Goal: Transaction & Acquisition: Purchase product/service

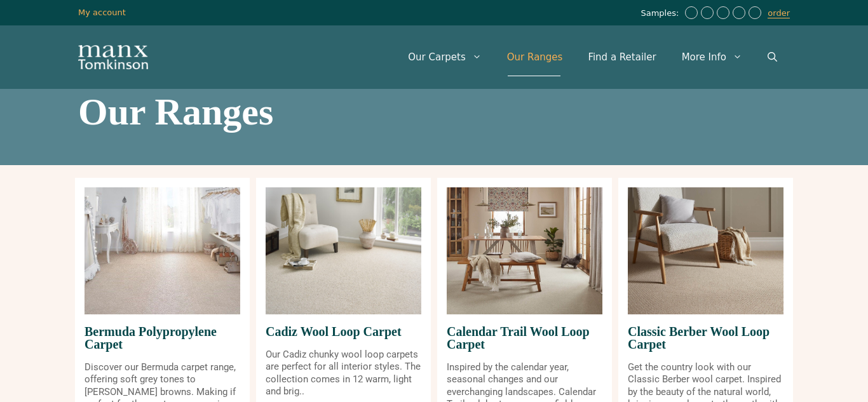
click at [540, 304] on img at bounding box center [524, 250] width 156 height 127
click at [539, 337] on span "Calendar Trail Wool Loop Carpet" at bounding box center [524, 337] width 156 height 47
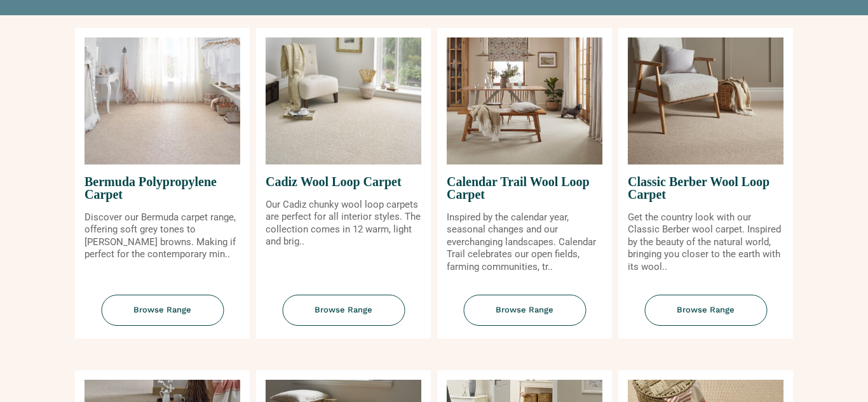
scroll to position [152, 0]
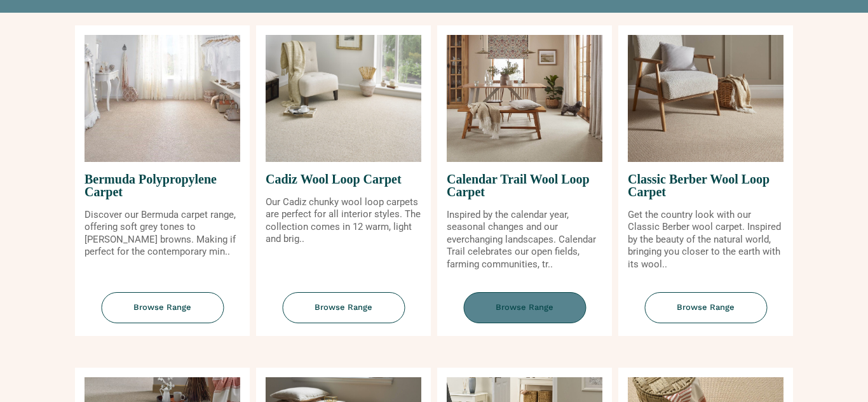
click at [576, 298] on span "Browse Range" at bounding box center [524, 307] width 123 height 31
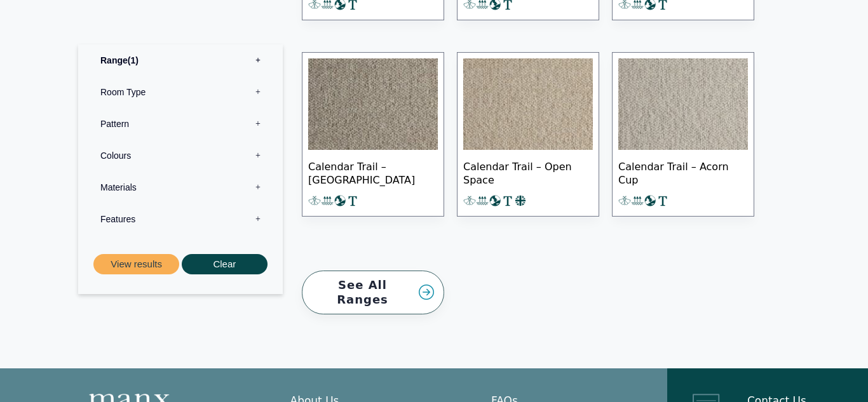
scroll to position [1296, 0]
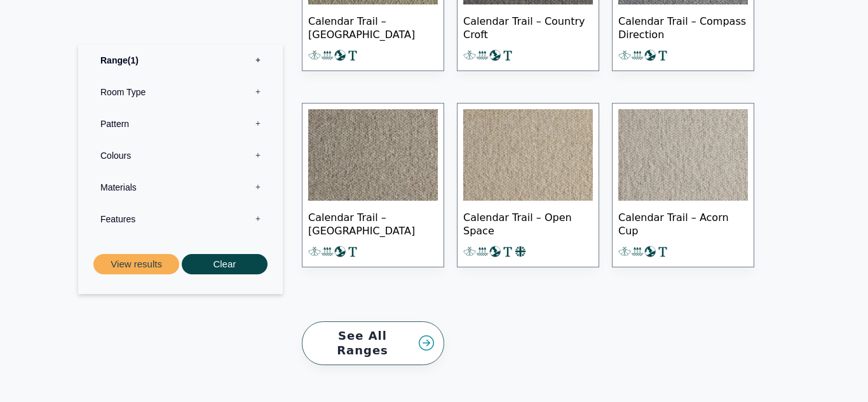
click at [502, 147] on img at bounding box center [528, 154] width 130 height 91
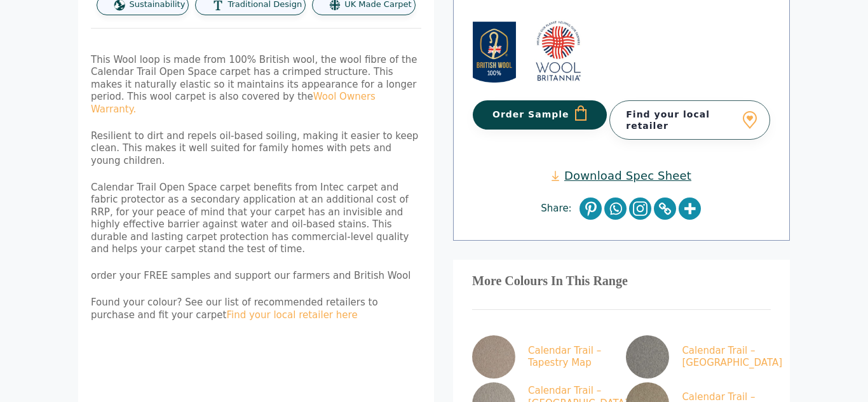
scroll to position [406, 0]
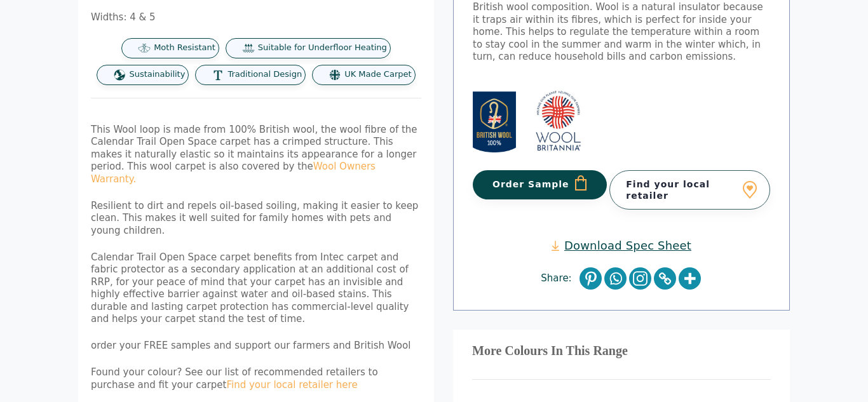
click at [548, 170] on button "Order Sample" at bounding box center [540, 184] width 134 height 29
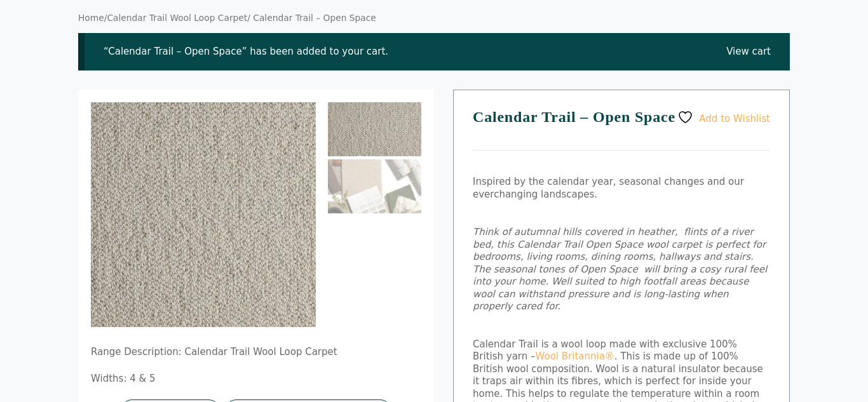
scroll to position [76, 0]
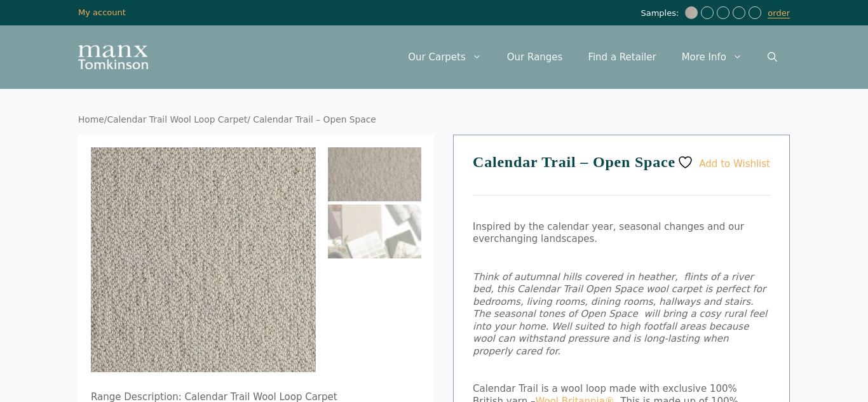
click at [235, 118] on link "Calendar Trail Wool Loop Carpet" at bounding box center [177, 119] width 140 height 10
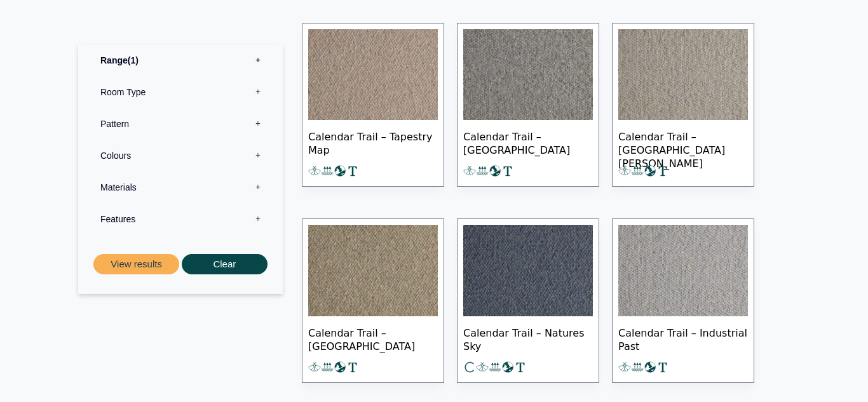
scroll to position [789, 0]
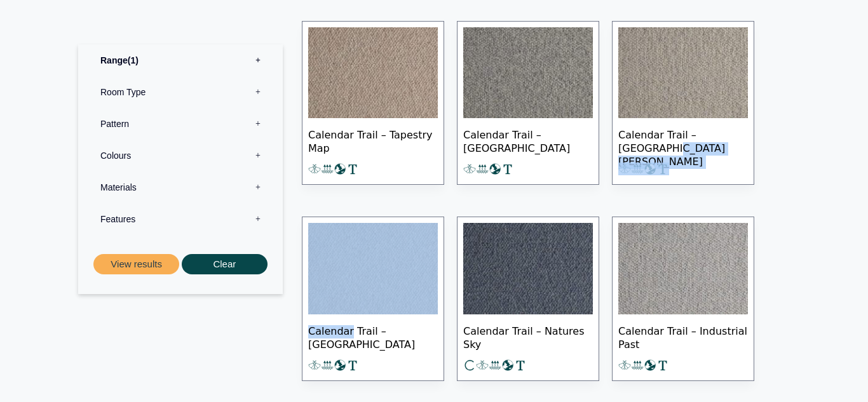
click at [393, 250] on img at bounding box center [373, 268] width 130 height 91
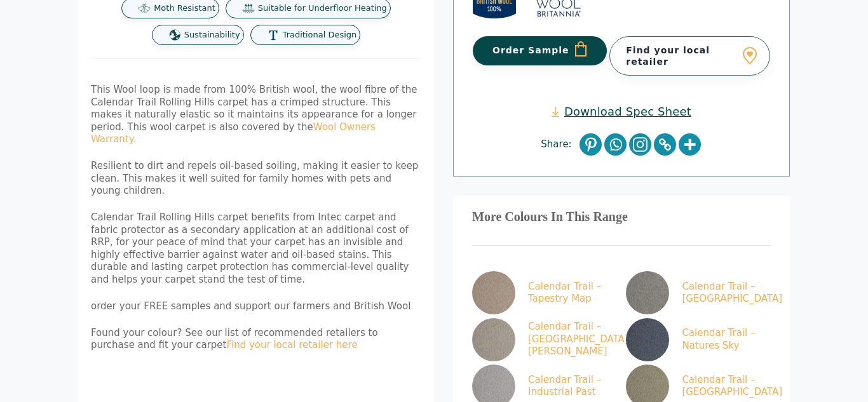
scroll to position [559, 0]
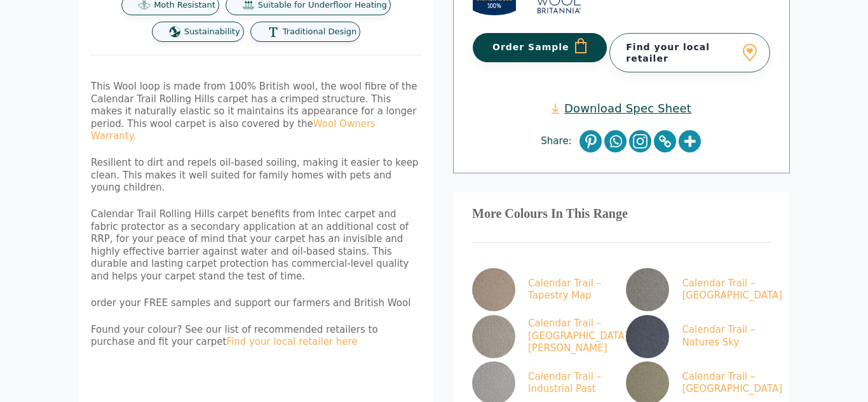
click at [508, 33] on button "Order Sample" at bounding box center [540, 47] width 134 height 29
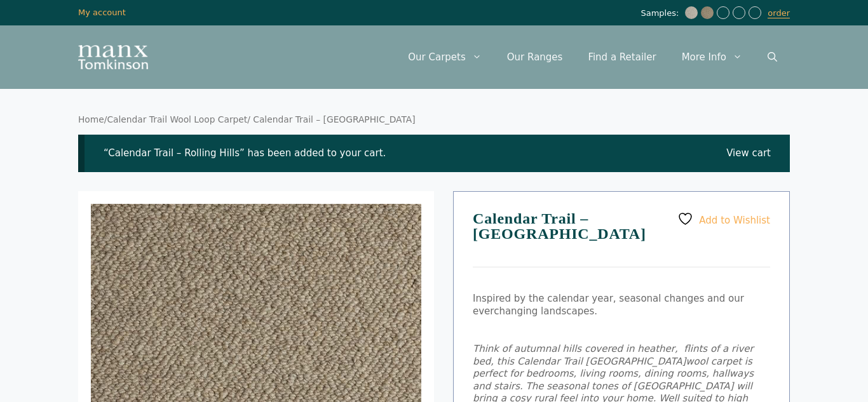
click at [227, 116] on link "Calendar Trail Wool Loop Carpet" at bounding box center [177, 119] width 140 height 10
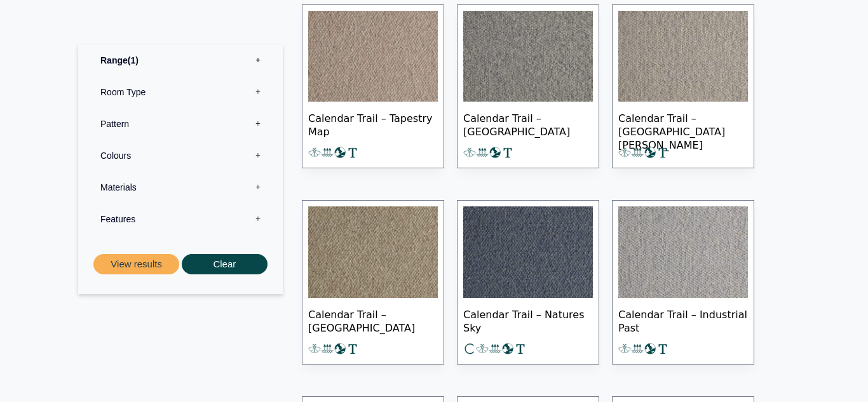
scroll to position [813, 0]
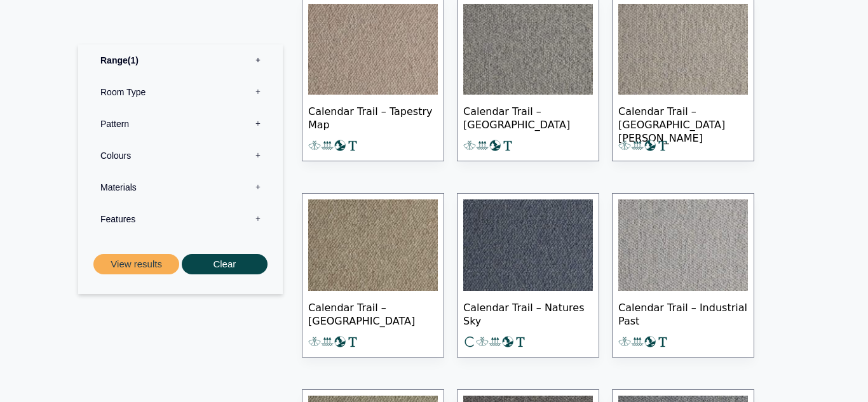
click at [404, 308] on span "Calendar Trail – Rolling Hills" at bounding box center [373, 313] width 130 height 44
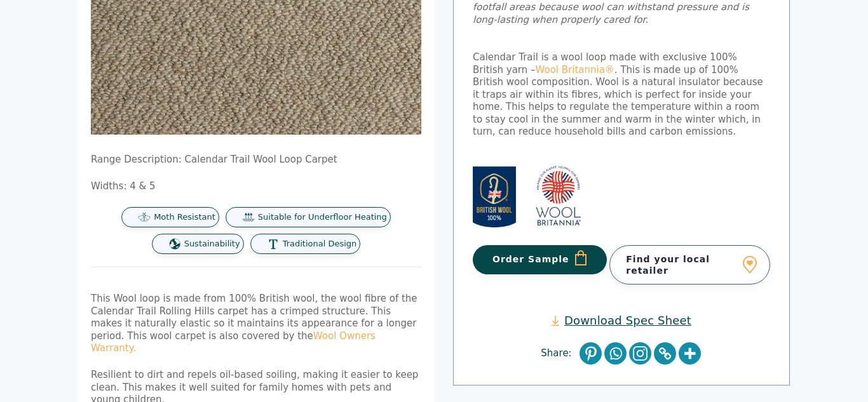
scroll to position [356, 0]
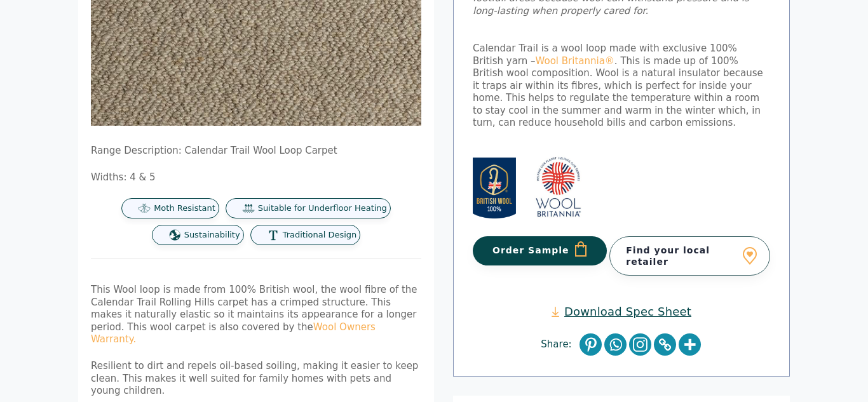
click at [549, 236] on button "Order Sample" at bounding box center [540, 250] width 134 height 29
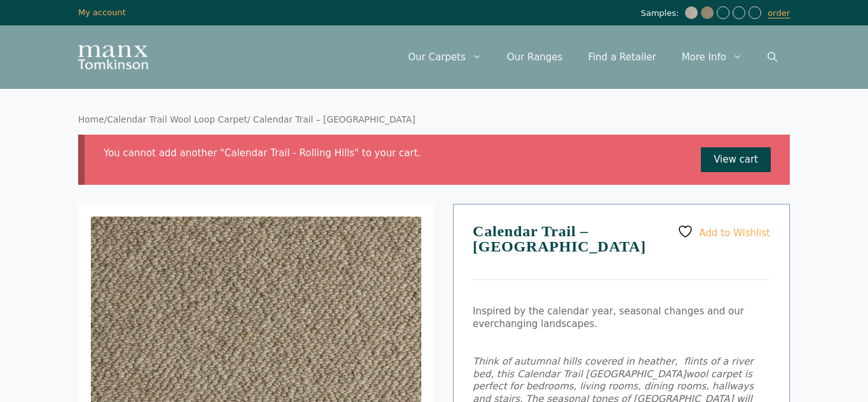
click at [218, 116] on link "Calendar Trail Wool Loop Carpet" at bounding box center [177, 119] width 140 height 10
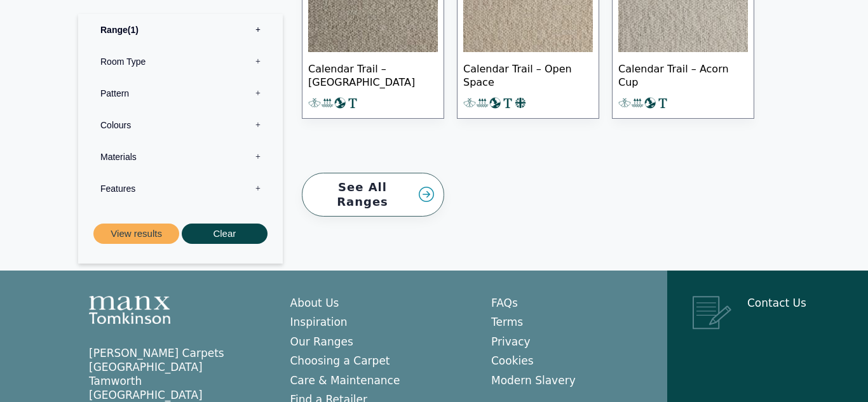
scroll to position [1442, 0]
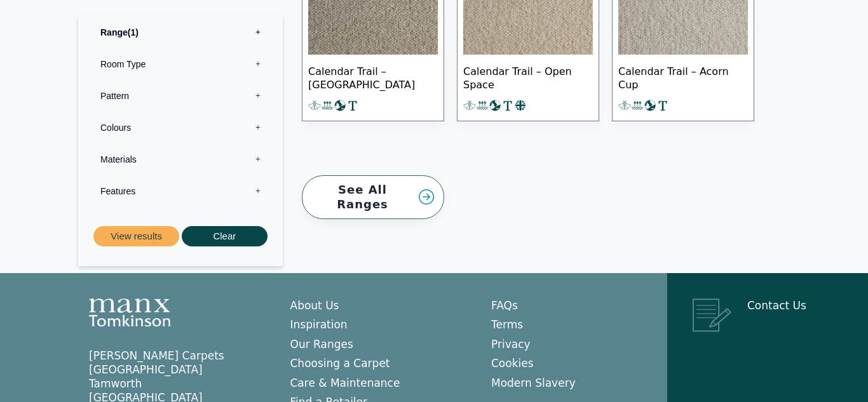
click at [389, 184] on link "See All Ranges" at bounding box center [373, 197] width 142 height 44
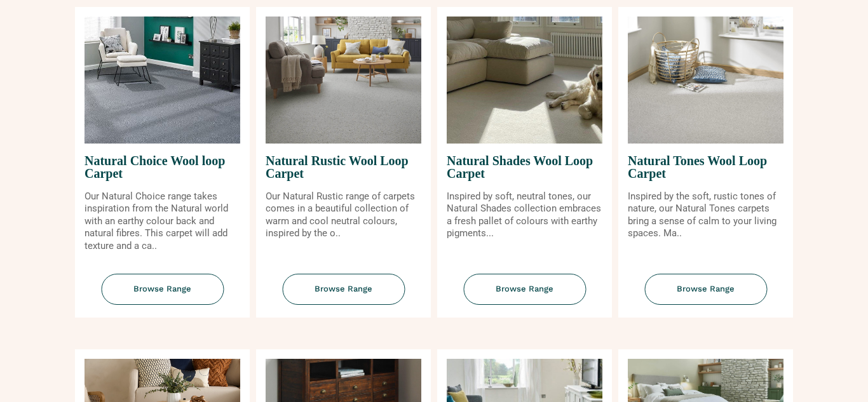
scroll to position [813, 0]
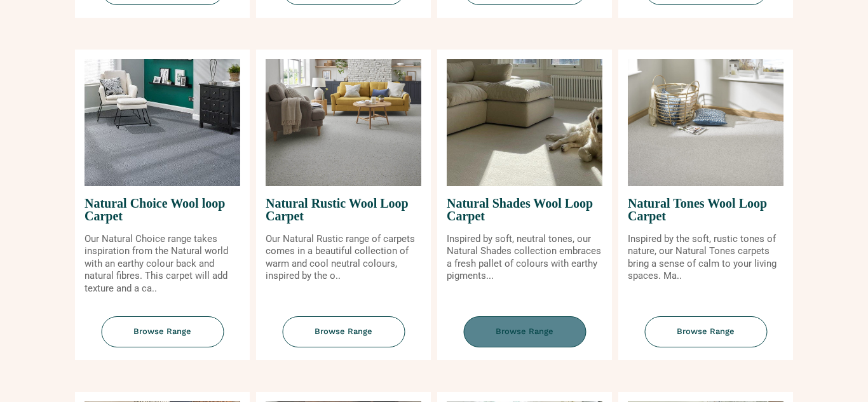
click at [519, 338] on span "Browse Range" at bounding box center [524, 331] width 123 height 31
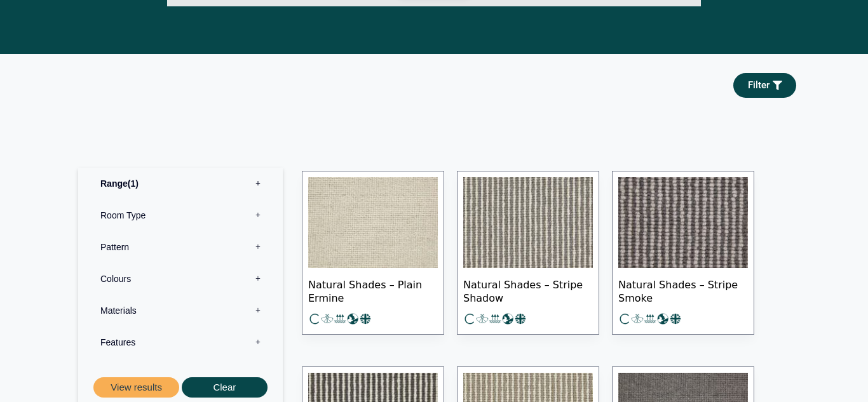
scroll to position [533, 0]
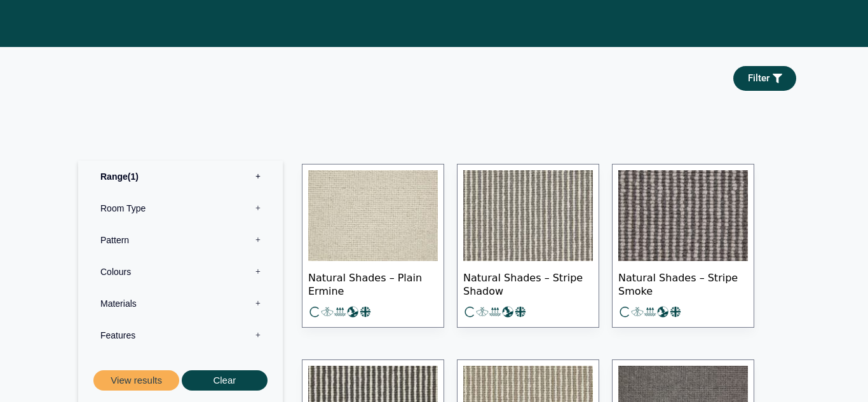
click at [386, 233] on img at bounding box center [373, 215] width 130 height 91
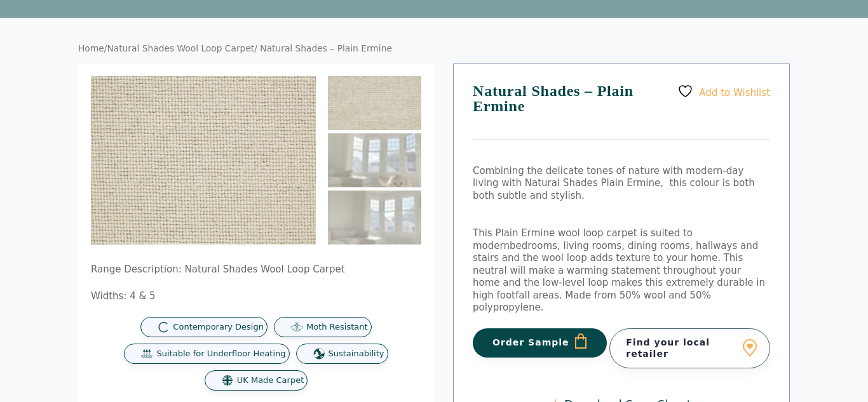
scroll to position [93, 0]
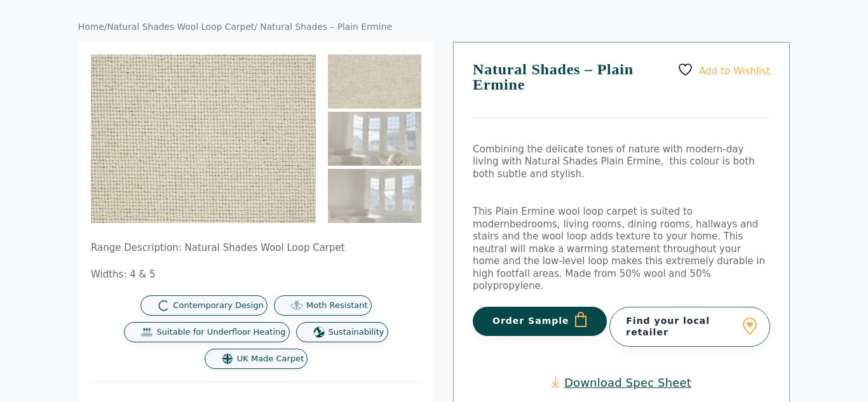
click at [561, 307] on button "Order Sample" at bounding box center [540, 321] width 134 height 29
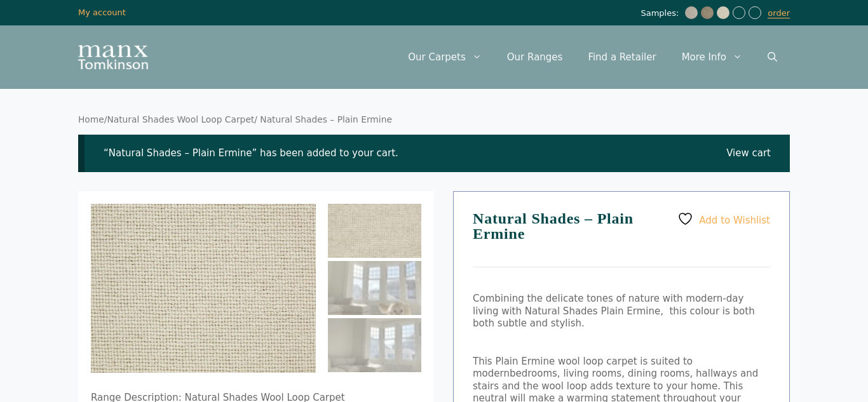
click at [232, 121] on link "Natural Shades Wool Loop Carpet" at bounding box center [180, 119] width 147 height 10
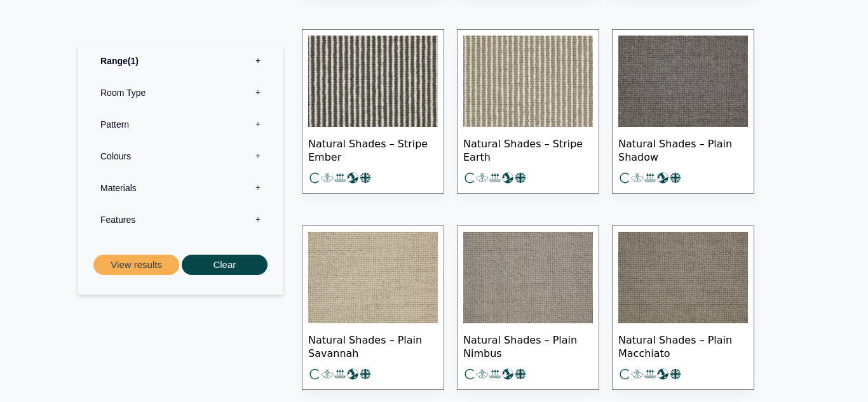
scroll to position [889, 0]
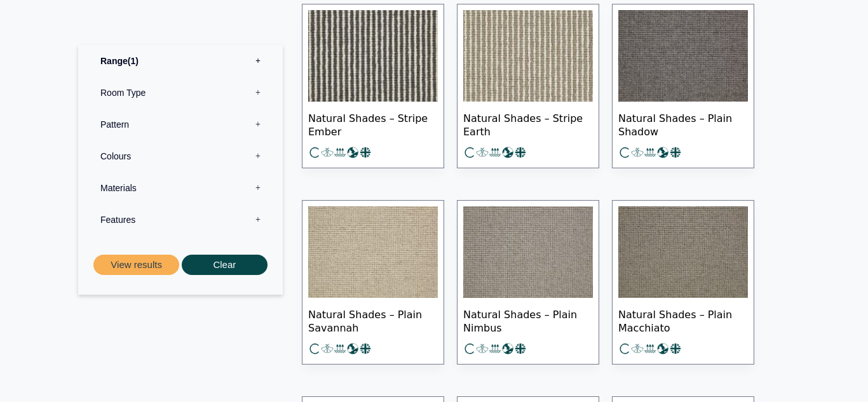
click at [383, 306] on span "Natural Shades – Plain Savannah" at bounding box center [373, 320] width 130 height 44
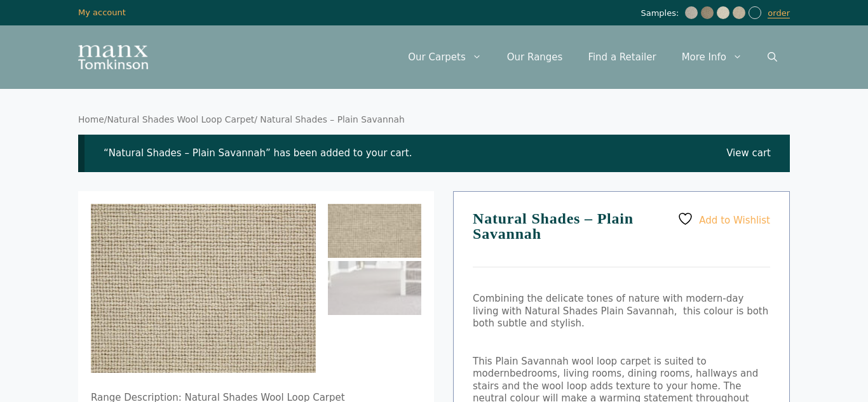
click at [222, 121] on link "Natural Shades Wool Loop Carpet" at bounding box center [180, 119] width 147 height 10
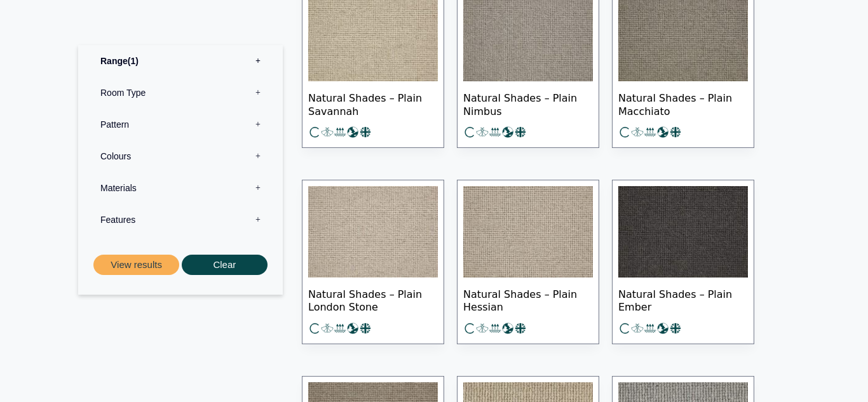
scroll to position [1118, 0]
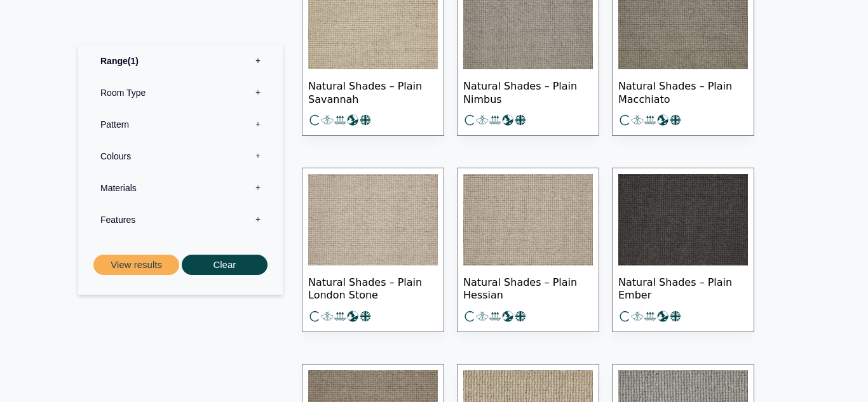
click at [330, 296] on span "Natural Shades – Plain London Stone" at bounding box center [373, 287] width 130 height 44
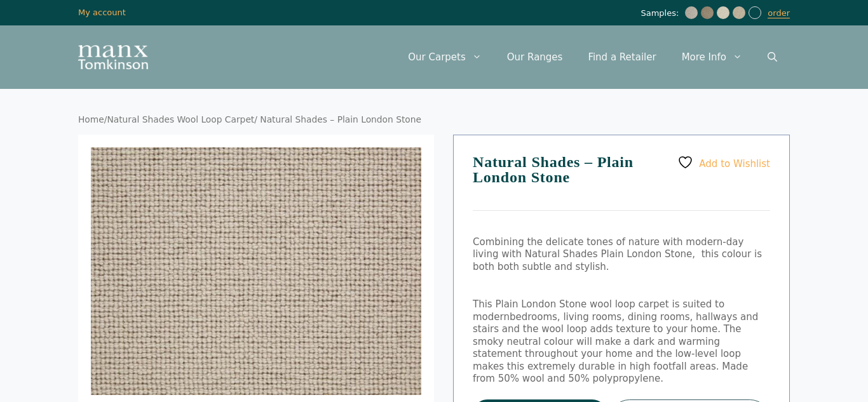
click at [221, 119] on link "Natural Shades Wool Loop Carpet" at bounding box center [180, 119] width 147 height 10
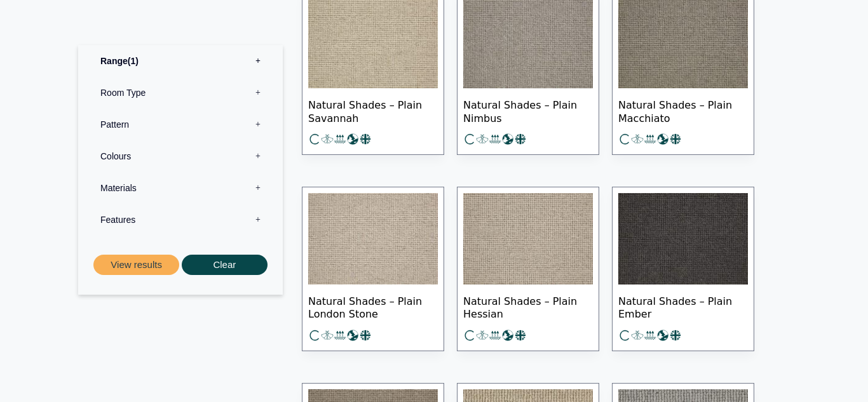
scroll to position [1118, 0]
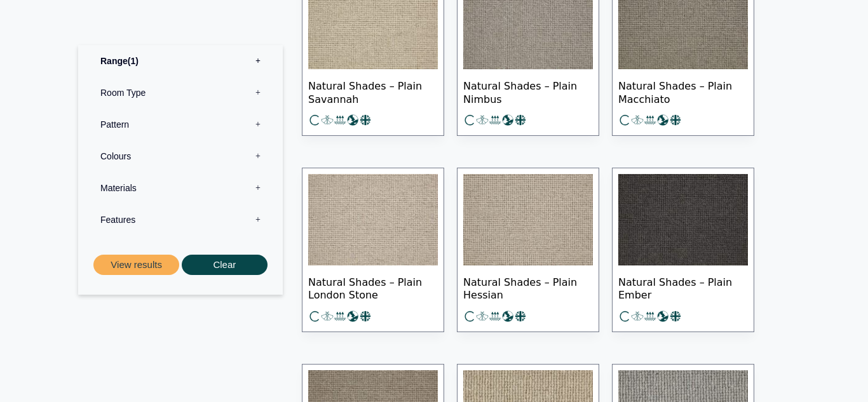
click at [551, 288] on span "Natural Shades – Plain Hessian" at bounding box center [528, 287] width 130 height 44
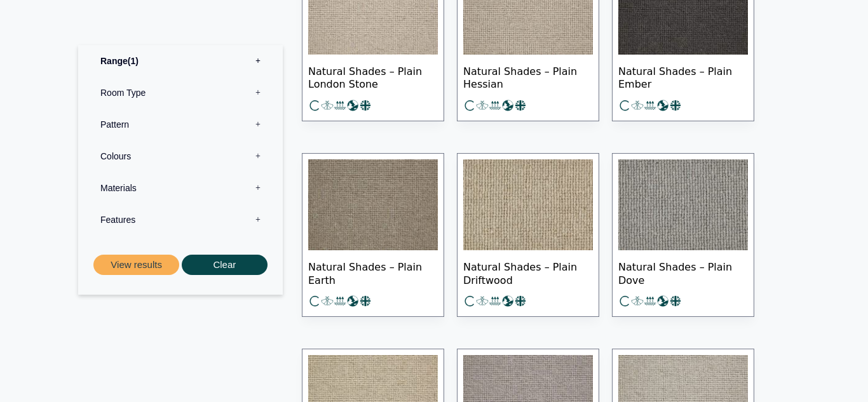
scroll to position [1346, 0]
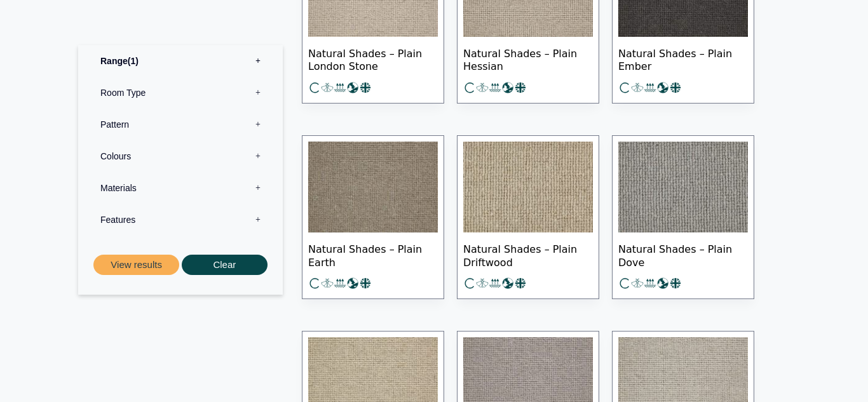
click at [535, 253] on span "Natural Shades – Plain Driftwood" at bounding box center [528, 254] width 130 height 44
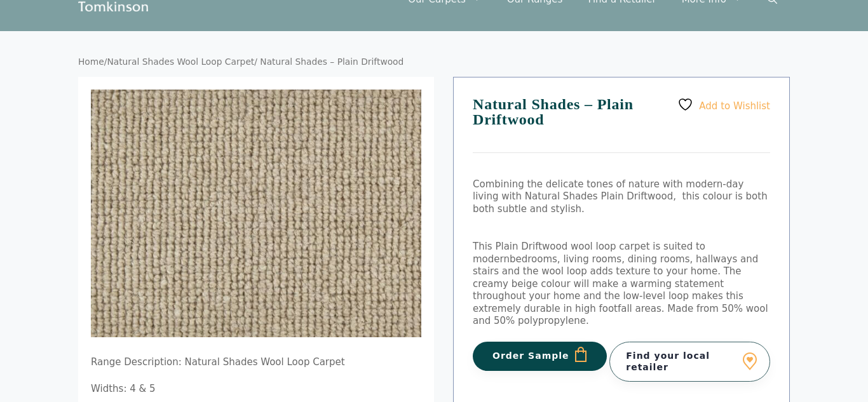
scroll to position [76, 0]
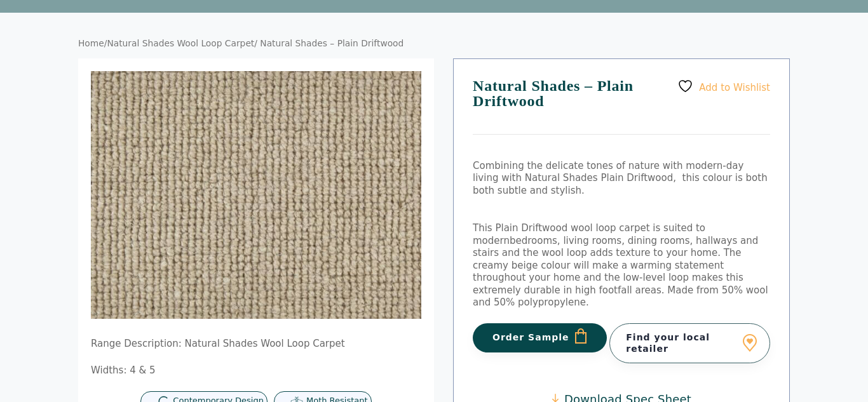
click at [579, 330] on button "Order Sample" at bounding box center [540, 337] width 134 height 29
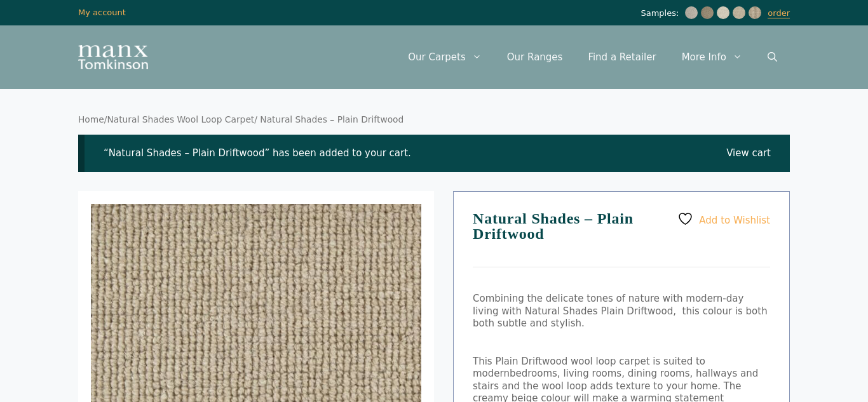
click at [184, 125] on nav "Home / Natural Shades Wool Loop Carpet / Natural Shades – Plain Driftwood" at bounding box center [433, 119] width 711 height 11
click at [171, 117] on link "Natural Shades Wool Loop Carpet" at bounding box center [180, 119] width 147 height 10
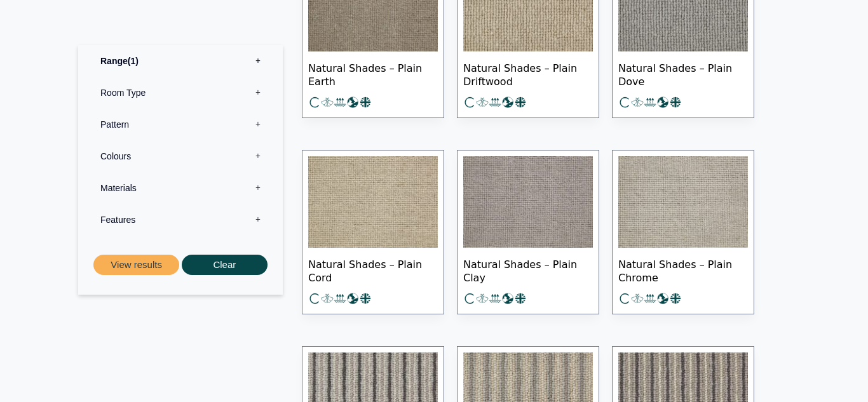
scroll to position [1529, 0]
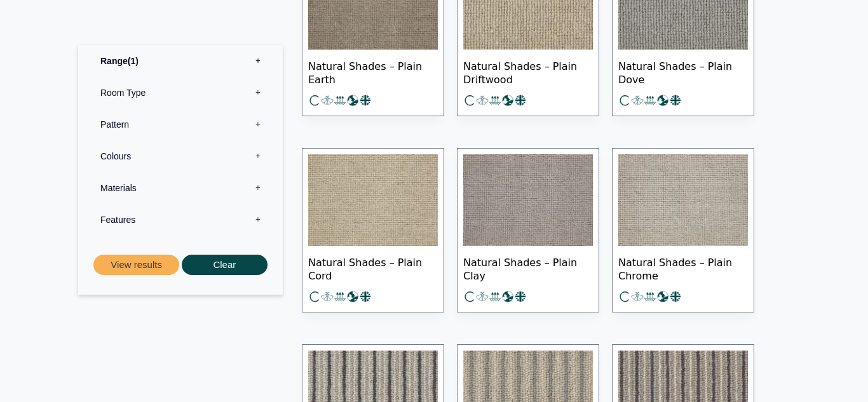
click at [359, 262] on span "Natural Shades – Plain Cord" at bounding box center [373, 268] width 130 height 44
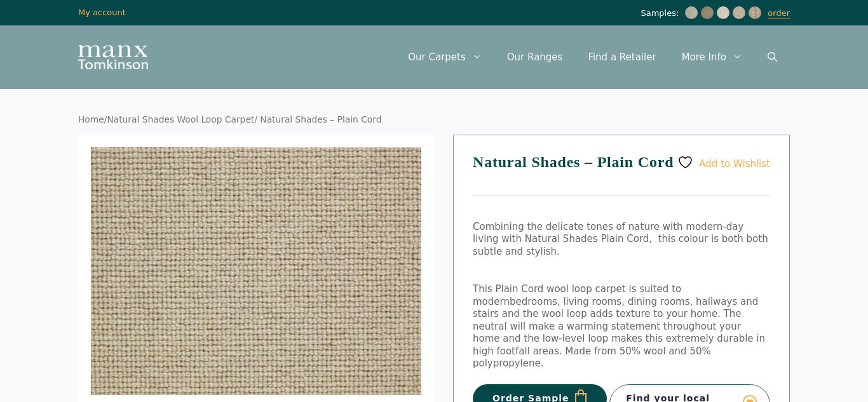
click at [543, 384] on button "Order Sample" at bounding box center [540, 398] width 134 height 29
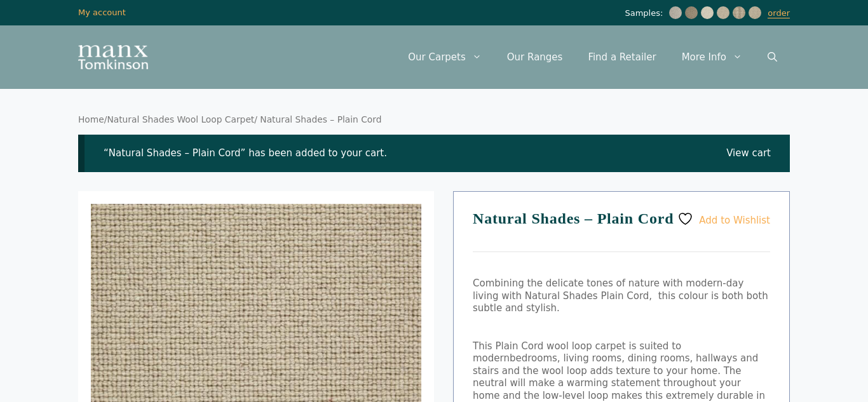
click at [187, 117] on link "Natural Shades Wool Loop Carpet" at bounding box center [180, 119] width 147 height 10
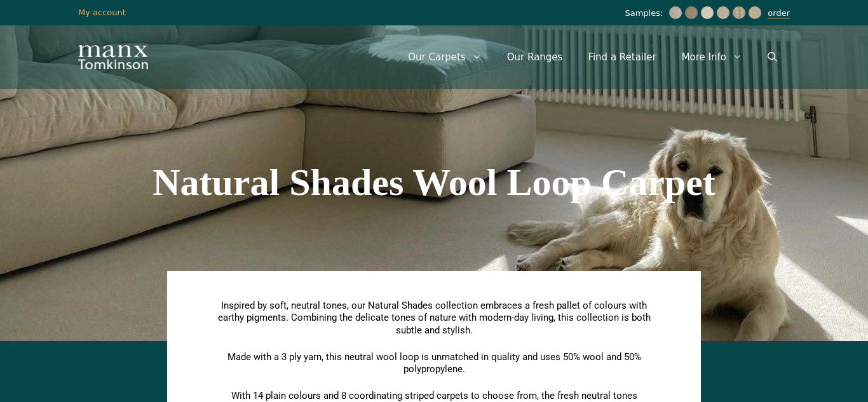
click at [782, 17] on link "order" at bounding box center [778, 13] width 22 height 10
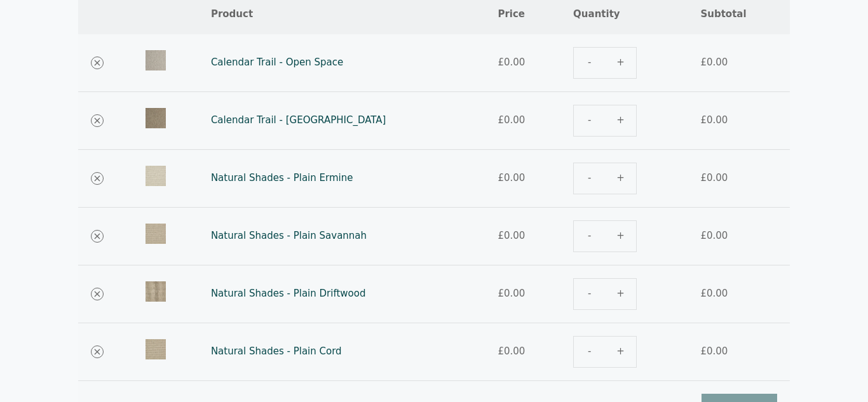
scroll to position [178, 0]
click at [265, 296] on link "Natural Shades - Plain Driftwood" at bounding box center [288, 292] width 155 height 11
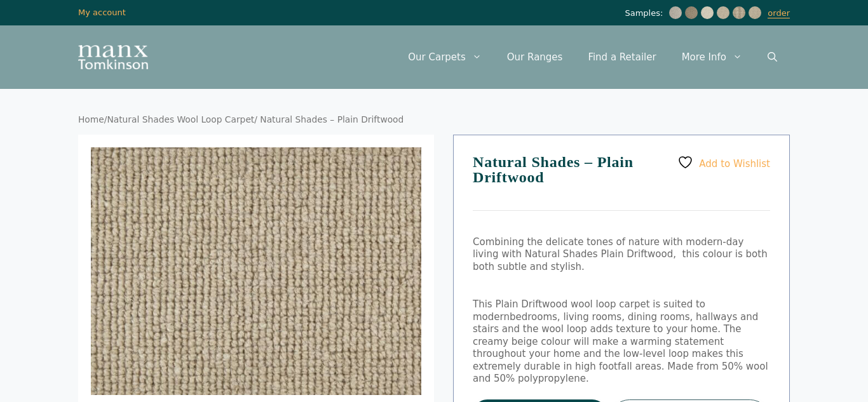
click at [781, 19] on div "Samples: order My Account My account" at bounding box center [434, 12] width 762 height 25
click at [784, 17] on link "order" at bounding box center [778, 13] width 22 height 10
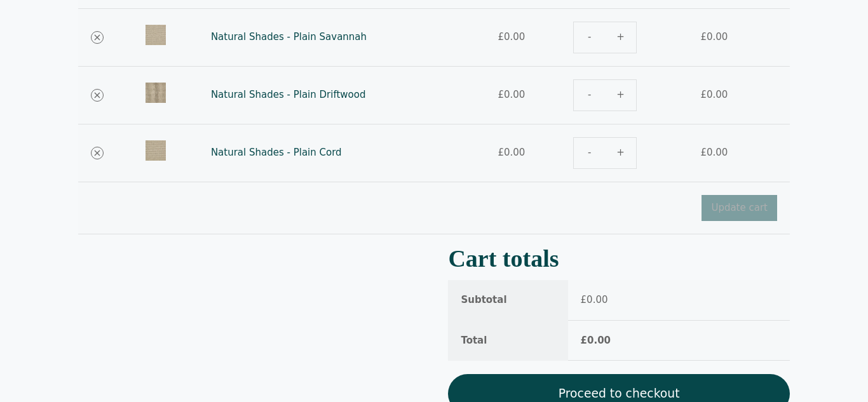
scroll to position [406, 0]
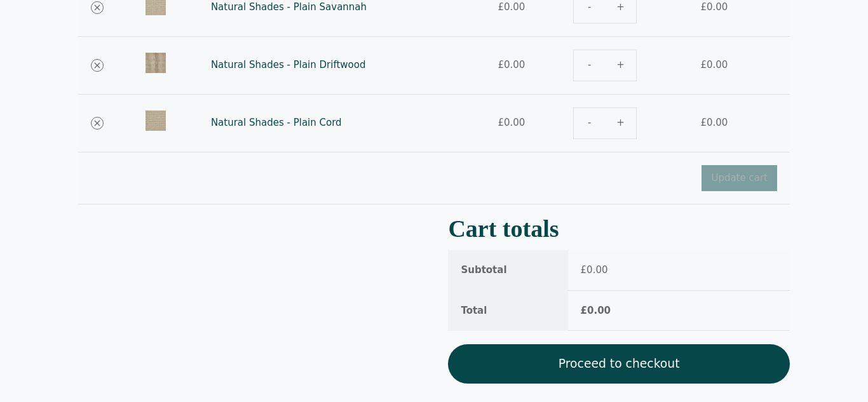
click at [670, 359] on link "Proceed to checkout" at bounding box center [619, 363] width 342 height 39
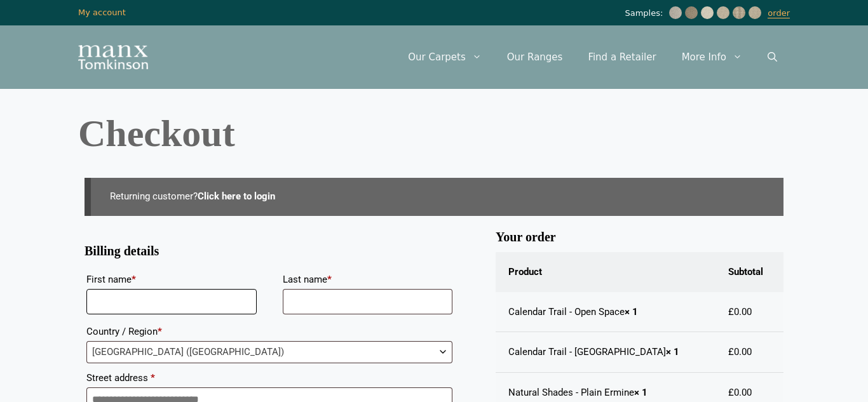
click at [187, 306] on input "First name *" at bounding box center [171, 301] width 170 height 25
type input "******"
click at [288, 306] on input "Last name *" at bounding box center [368, 301] width 170 height 25
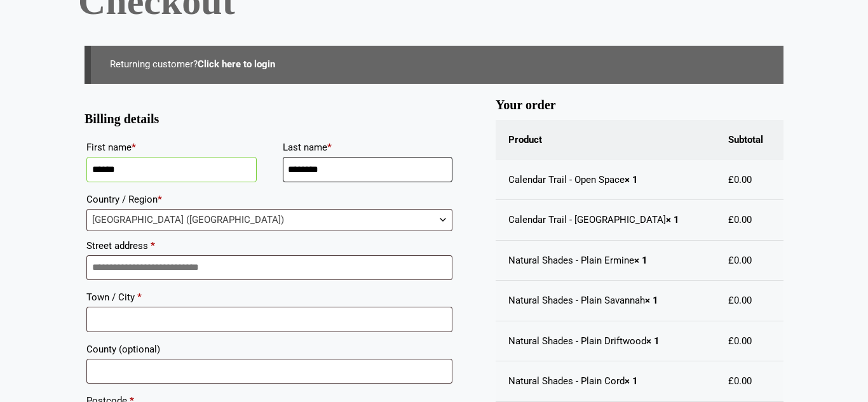
scroll to position [145, 0]
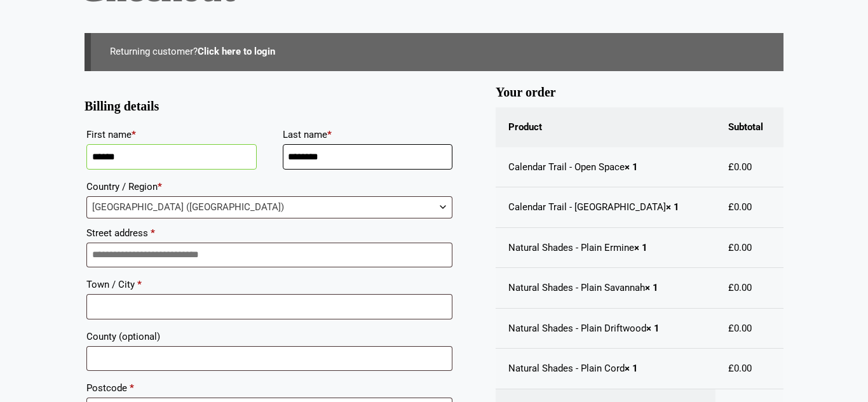
type input "********"
click at [382, 255] on input "Street address *" at bounding box center [269, 255] width 366 height 25
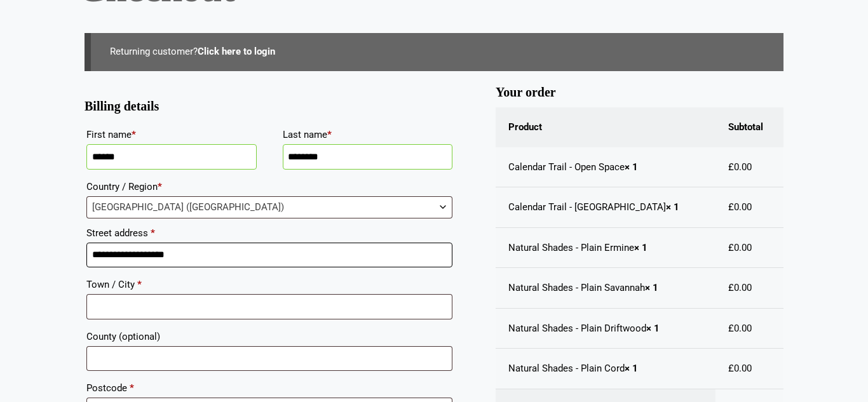
type input "**********"
click at [307, 295] on input "Town / City *" at bounding box center [269, 306] width 366 height 25
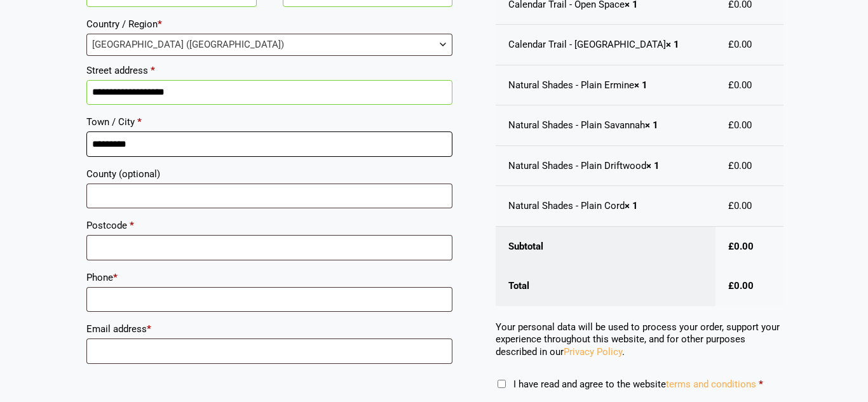
scroll to position [311, 0]
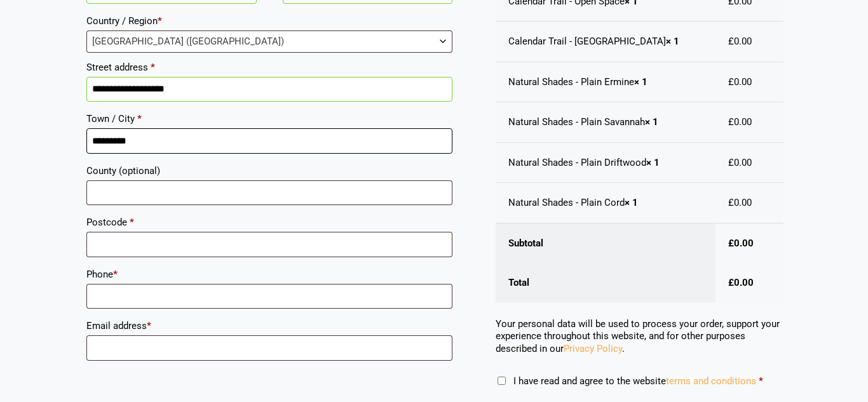
type input "*********"
click at [243, 240] on input "Postcode *" at bounding box center [269, 244] width 366 height 25
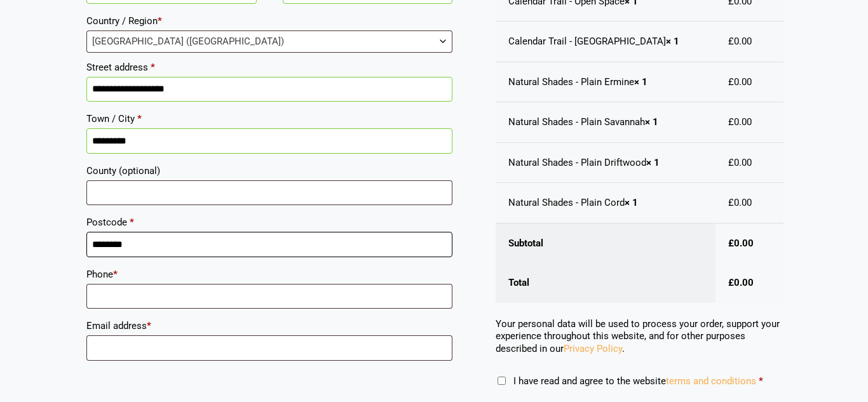
type input "********"
click at [212, 289] on input "Phone *" at bounding box center [269, 296] width 366 height 25
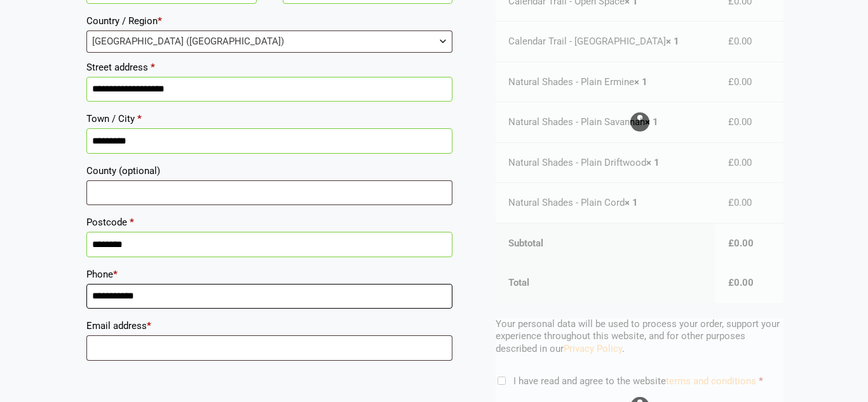
type input "**********"
click at [188, 344] on input "Email address *" at bounding box center [269, 347] width 366 height 25
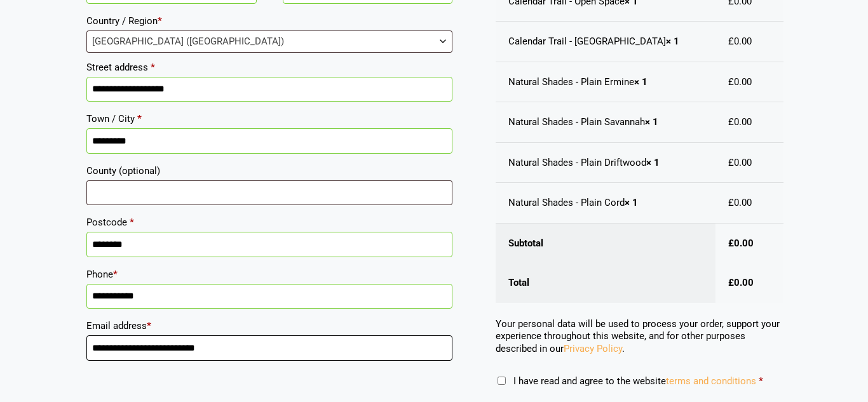
type input "**********"
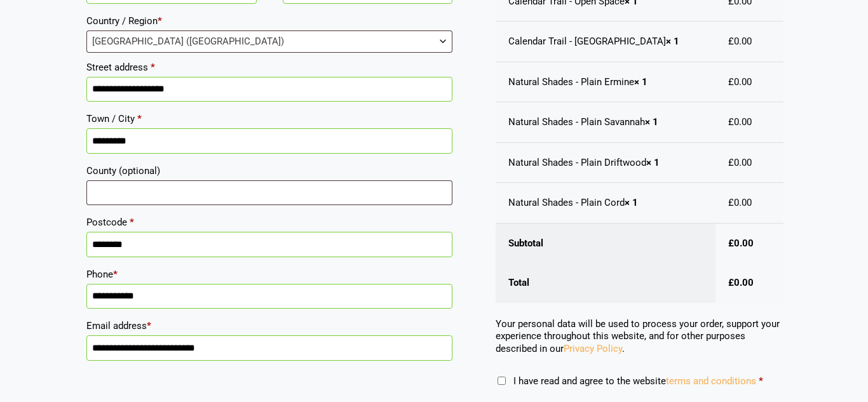
click at [859, 296] on body "Skip to content Samples: order My Account My account Menu Menu Our Carpets View…" at bounding box center [434, 144] width 868 height 911
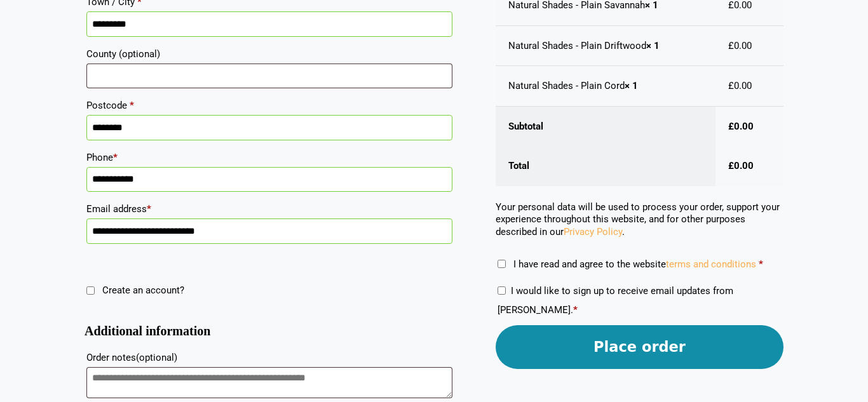
scroll to position [512, 0]
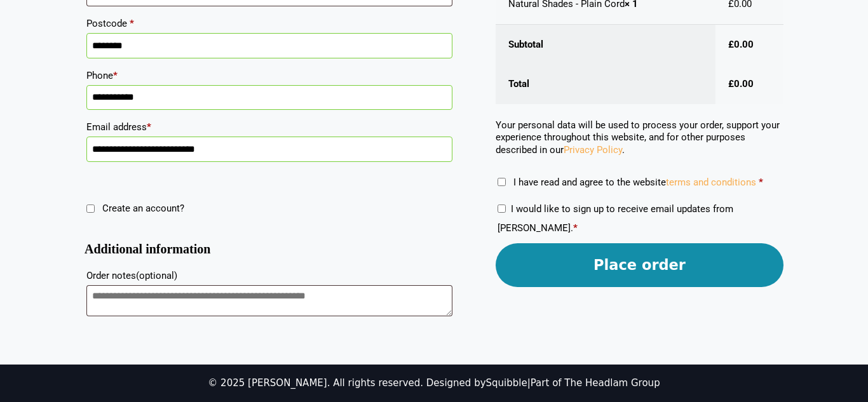
click at [629, 184] on span "I have read and agree to the website terms and conditions" at bounding box center [634, 182] width 243 height 11
click at [633, 269] on button "Place order" at bounding box center [639, 265] width 288 height 44
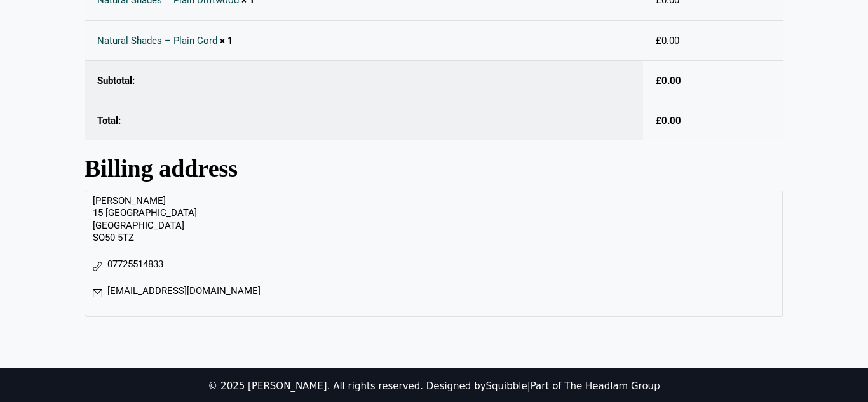
scroll to position [508, 0]
